Goal: Browse casually: Explore the website without a specific task or goal

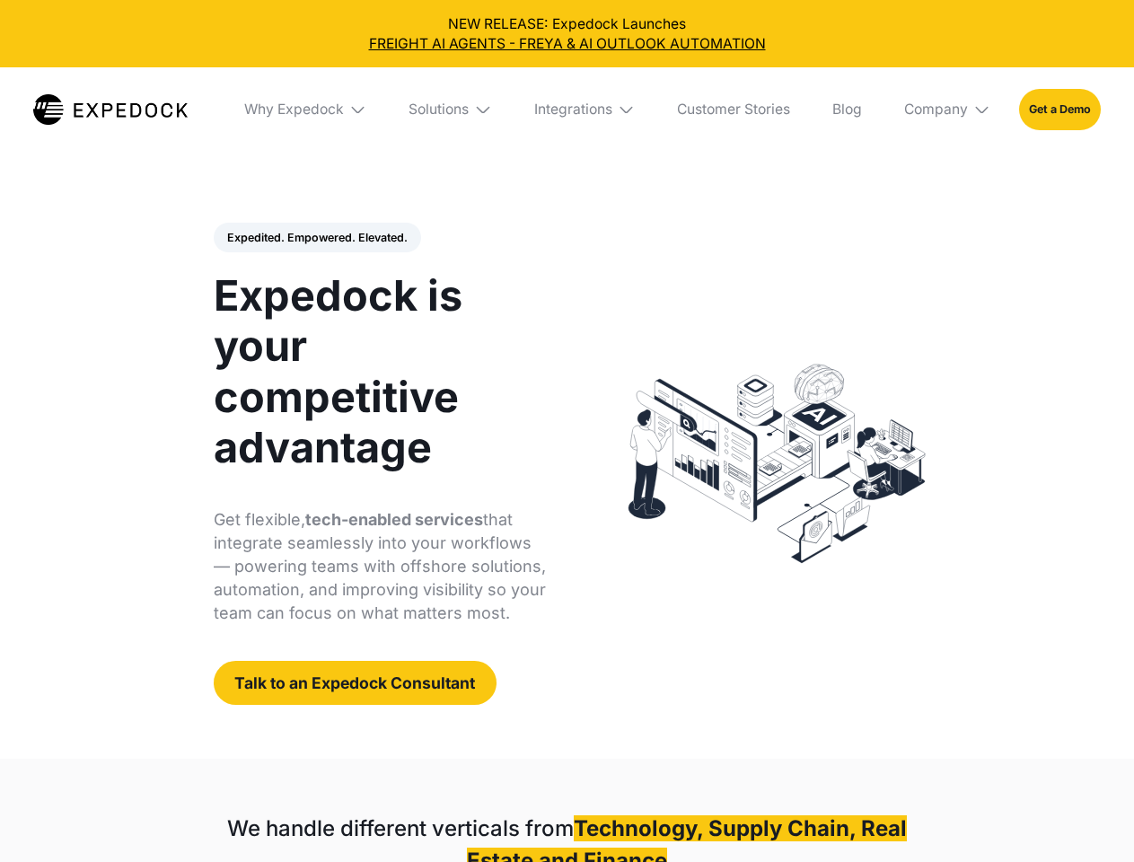
select select
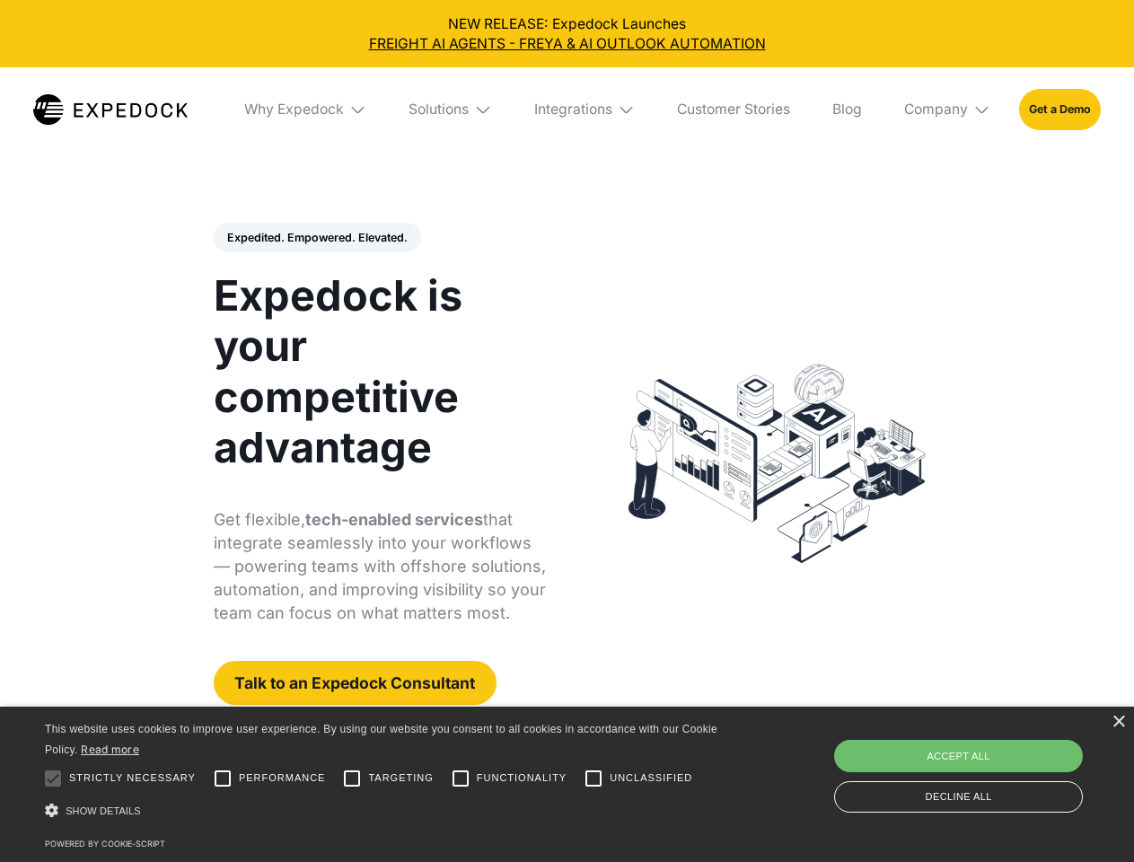
click at [567, 110] on div "Integrations" at bounding box center [573, 110] width 78 height 18
click at [306, 110] on div "Why Expedock" at bounding box center [279, 110] width 100 height 18
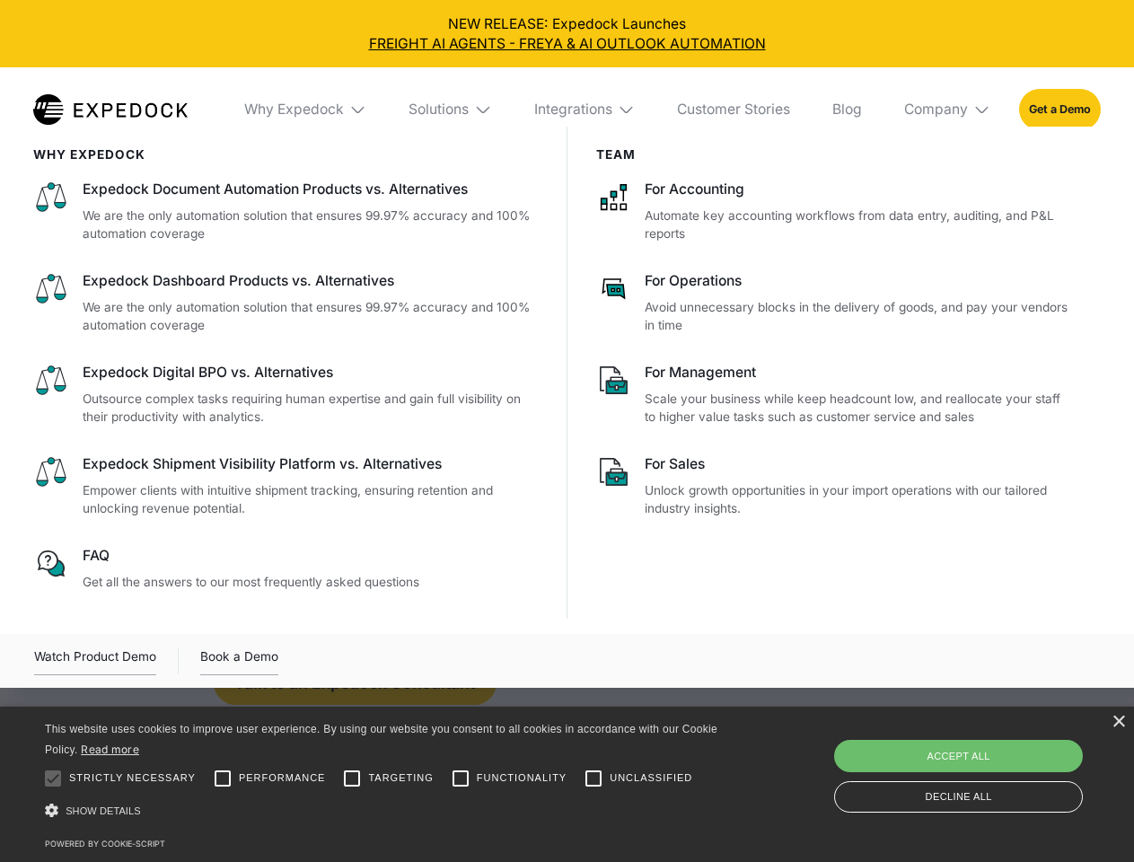
click at [452, 110] on div "Solutions" at bounding box center [439, 110] width 60 height 18
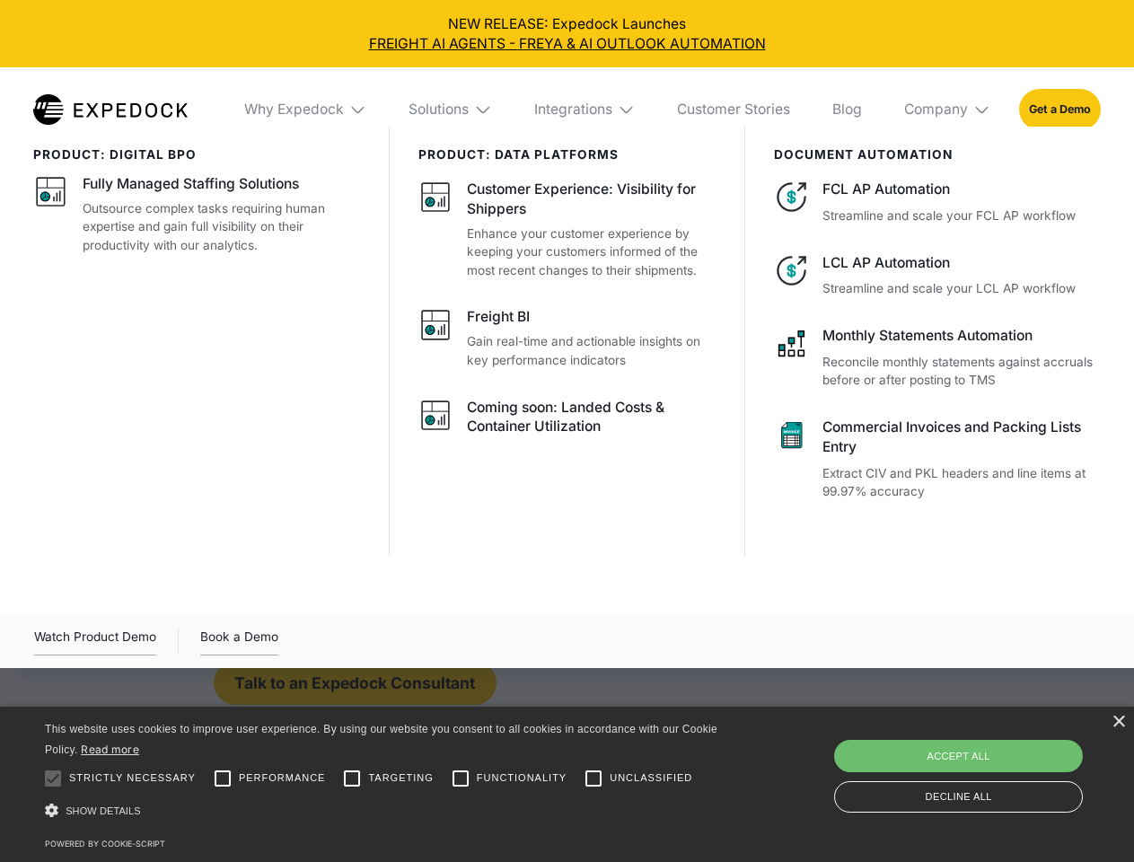
click at [585, 110] on div "Integrations" at bounding box center [573, 110] width 78 height 18
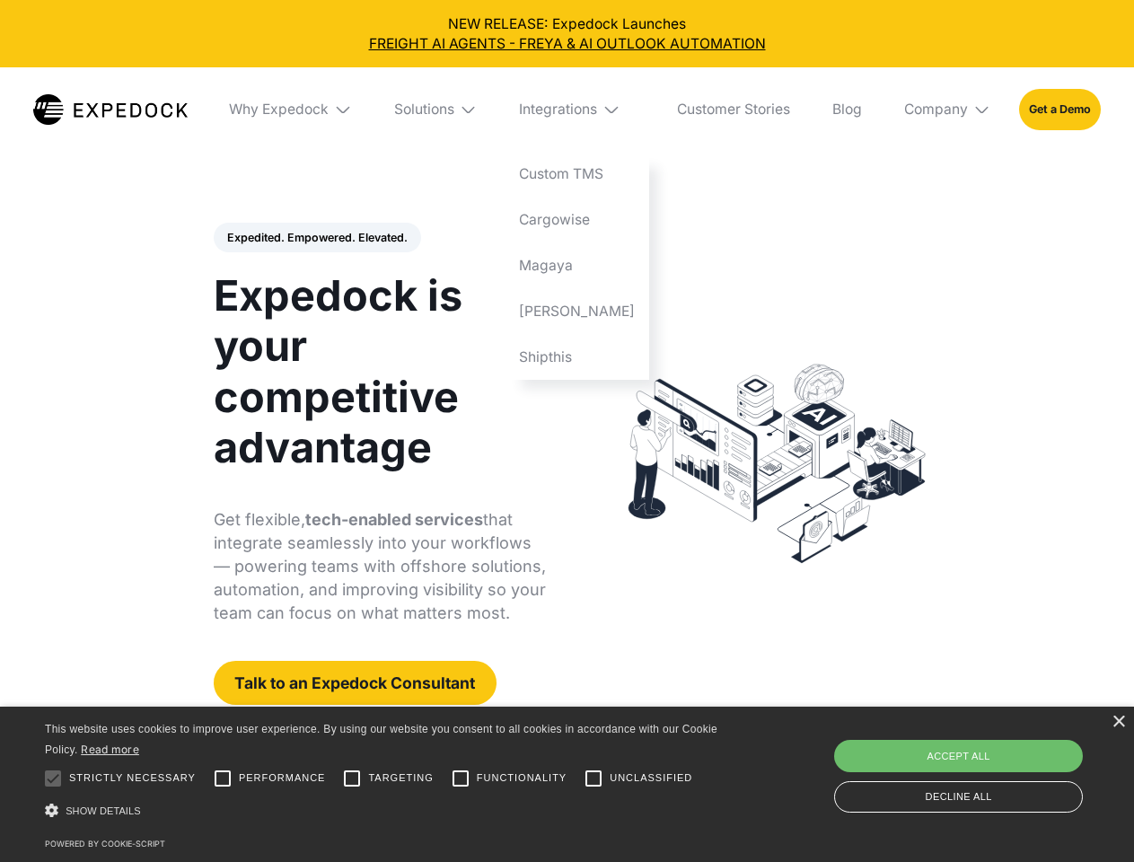
click at [948, 110] on div "Company" at bounding box center [936, 110] width 64 height 18
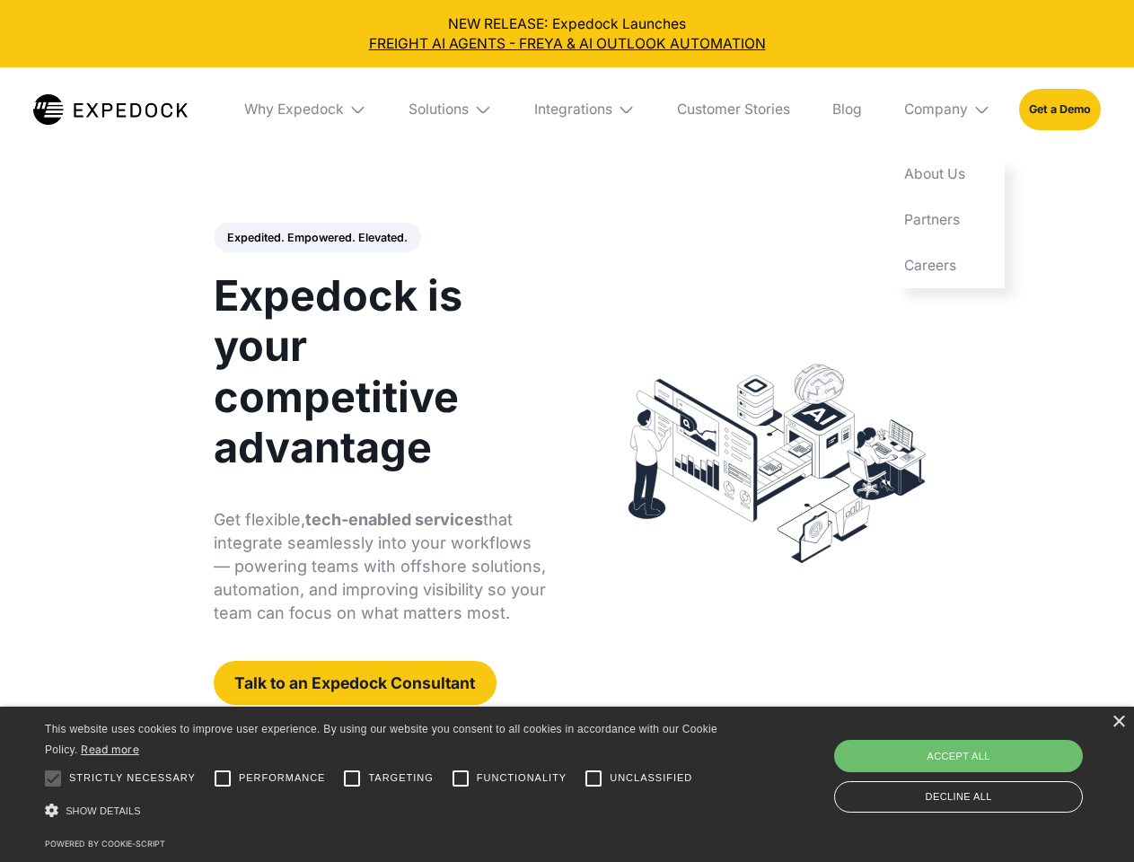
click at [316, 238] on div "Expedited. Empowered. Elevated. Automate Freight Document Extraction at 99.97% …" at bounding box center [380, 464] width 333 height 483
click at [53, 779] on div at bounding box center [53, 779] width 36 height 36
click at [223, 779] on input "Performance" at bounding box center [223, 779] width 36 height 36
checkbox input "true"
click at [352, 779] on input "Targeting" at bounding box center [352, 779] width 36 height 36
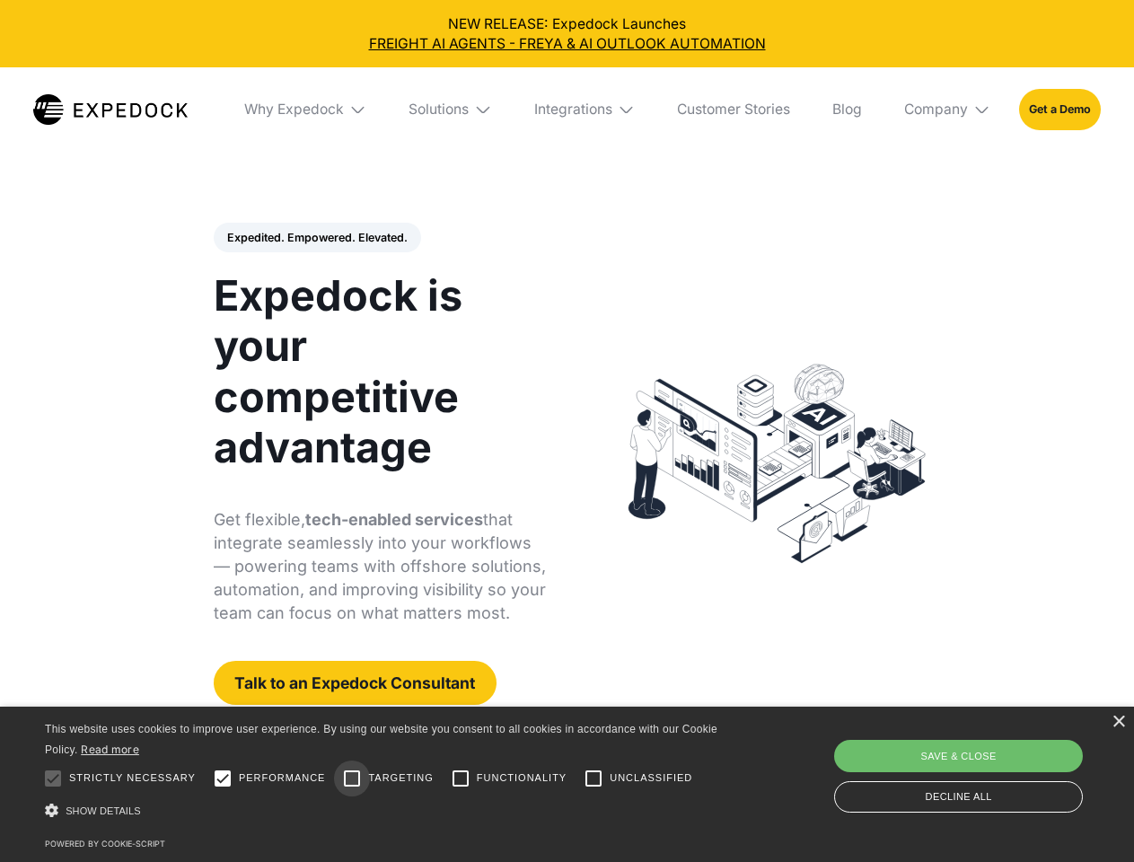
checkbox input "true"
click at [461, 779] on input "Functionality" at bounding box center [461, 779] width 36 height 36
checkbox input "true"
